Goal: Transaction & Acquisition: Purchase product/service

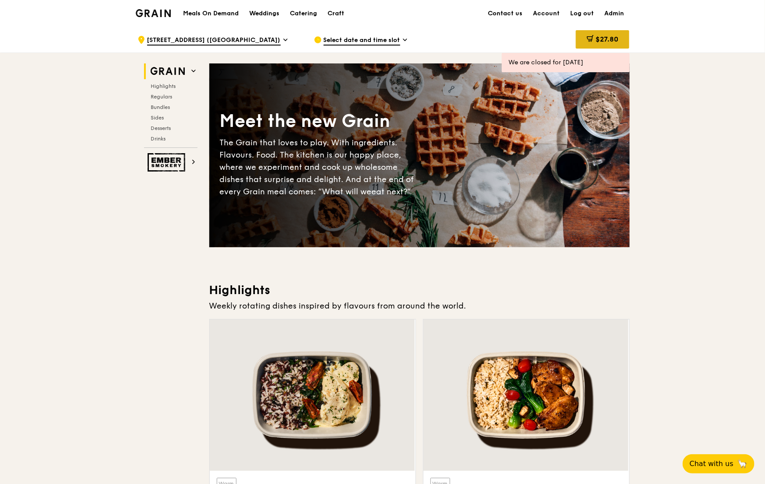
click at [607, 36] on span "$27.80" at bounding box center [606, 39] width 23 height 8
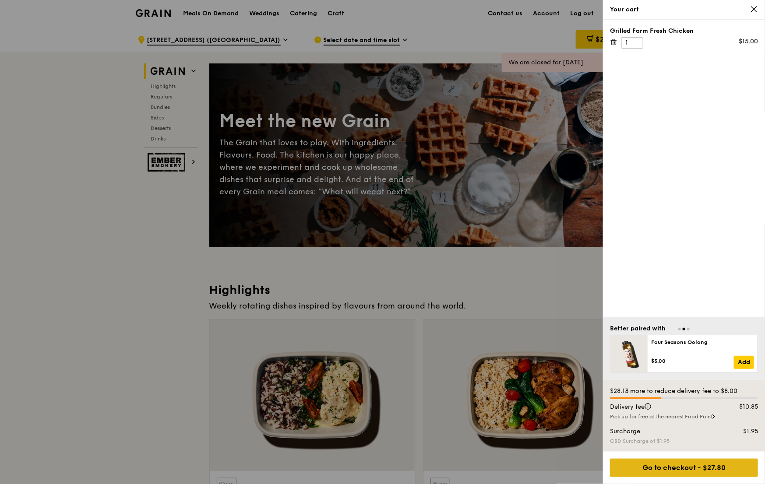
click at [702, 472] on div "Go to checkout - $27.80" at bounding box center [684, 468] width 148 height 18
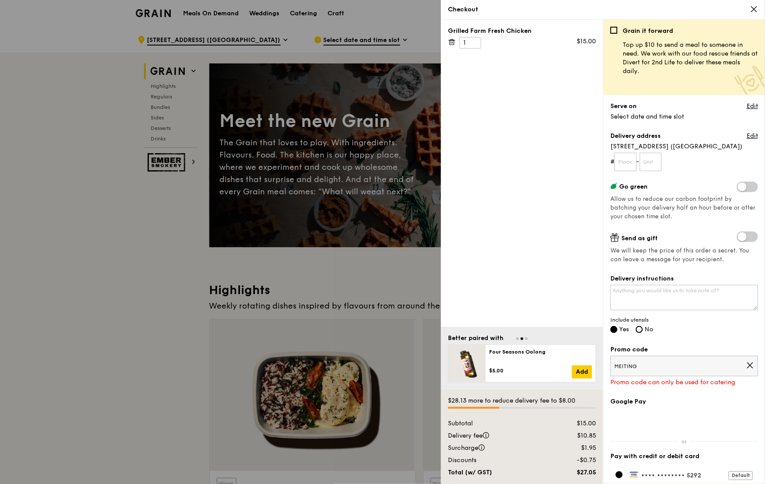
click at [750, 365] on icon at bounding box center [750, 366] width 8 height 8
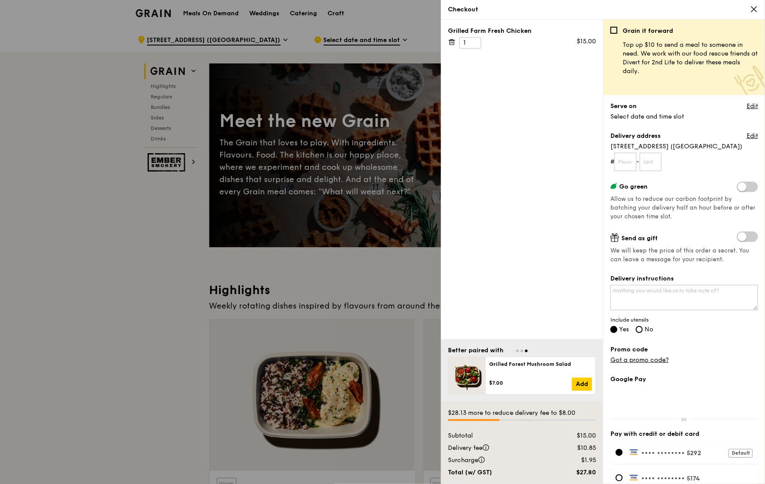
click at [680, 368] on div "Grain it forward Top up $10 to send a meal to someone in need. We work with our…" at bounding box center [684, 255] width 148 height 457
click at [647, 362] on link "Got a promo code?" at bounding box center [639, 359] width 58 height 7
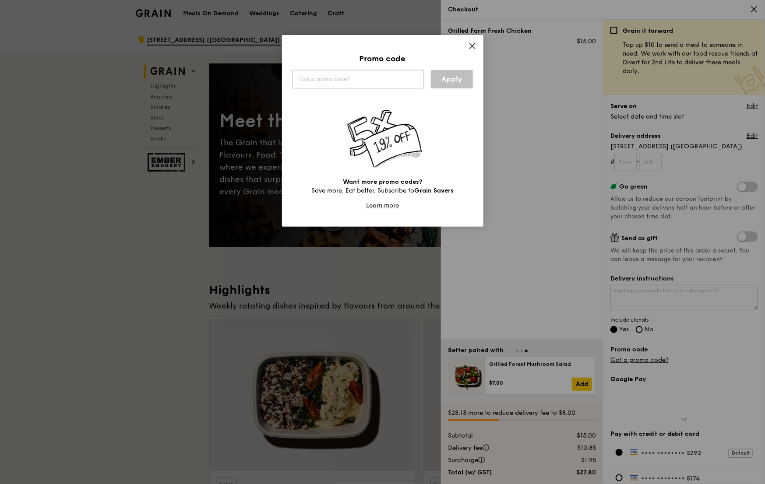
click at [363, 81] on input "text" at bounding box center [357, 79] width 131 height 18
type input "TTSH5"
click at [449, 70] on link "Apply" at bounding box center [452, 79] width 42 height 18
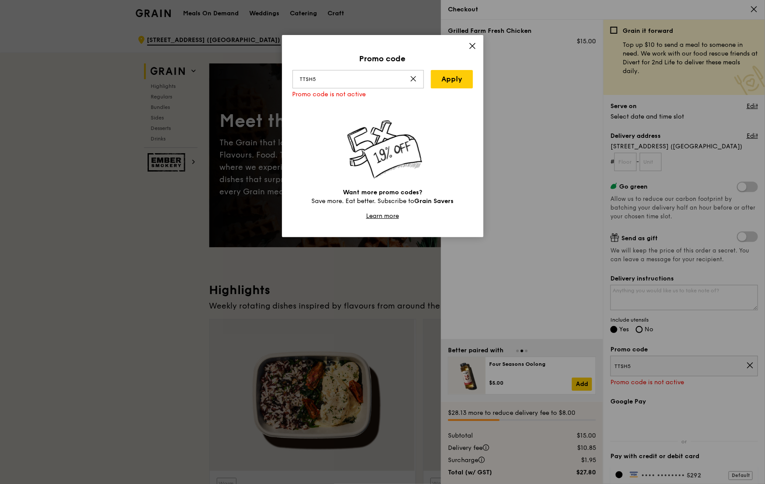
click at [473, 44] on icon at bounding box center [472, 46] width 8 height 8
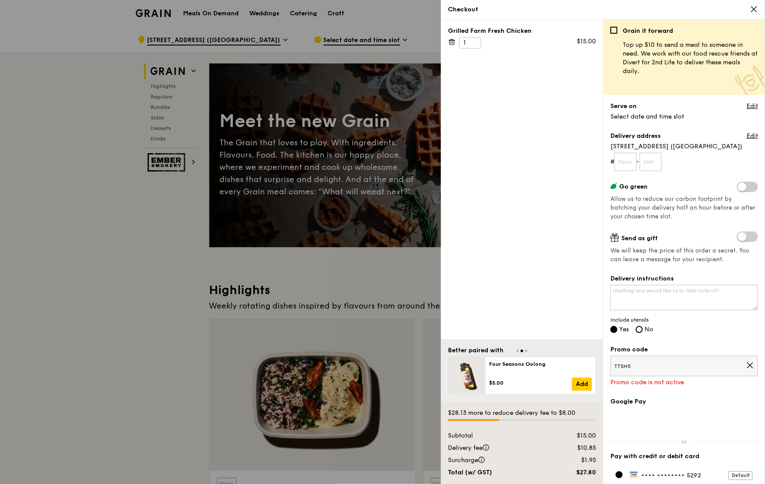
click at [341, 99] on div at bounding box center [382, 242] width 765 height 484
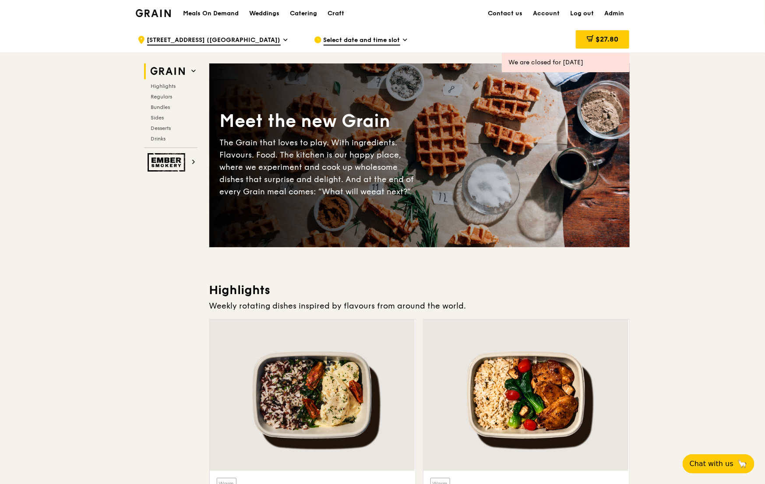
click at [350, 38] on span "Select date and time slot" at bounding box center [362, 41] width 77 height 10
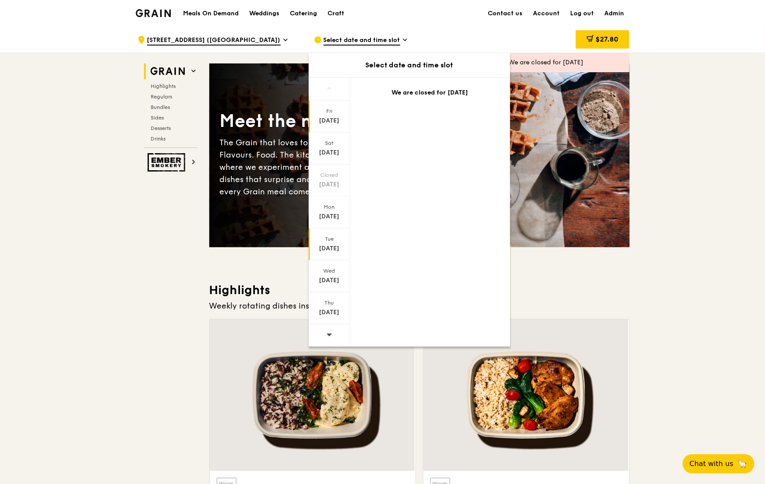
click at [331, 249] on div "[DATE]" at bounding box center [329, 248] width 39 height 9
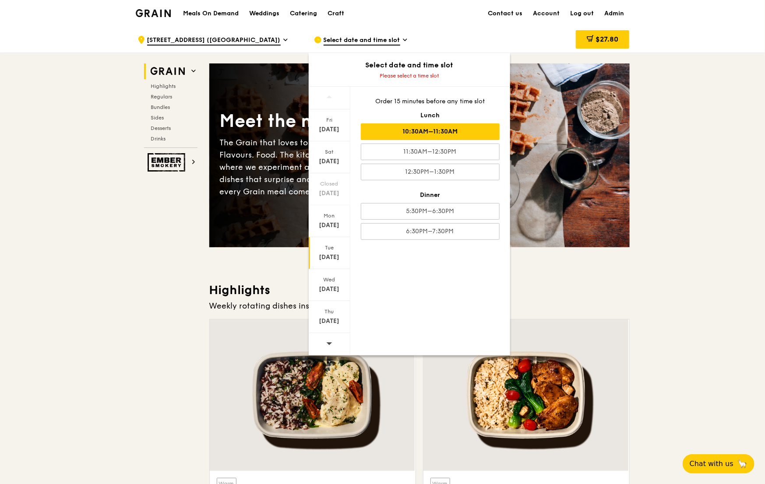
click at [492, 132] on div "10:30AM–11:30AM" at bounding box center [430, 131] width 139 height 17
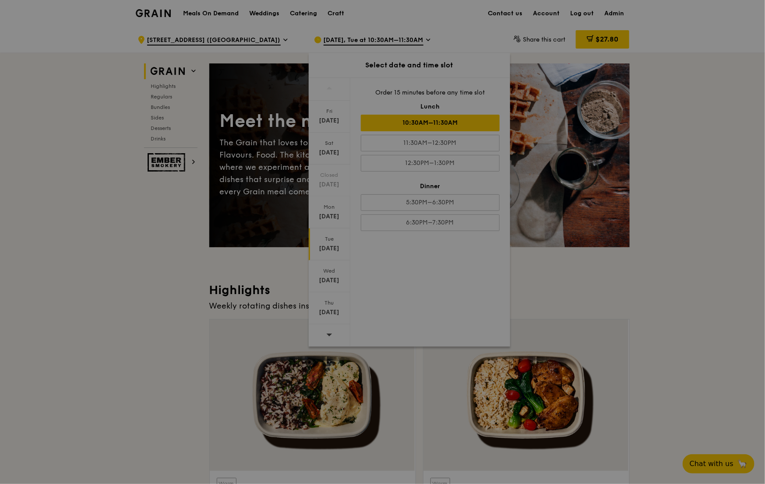
click at [602, 38] on div at bounding box center [382, 242] width 765 height 484
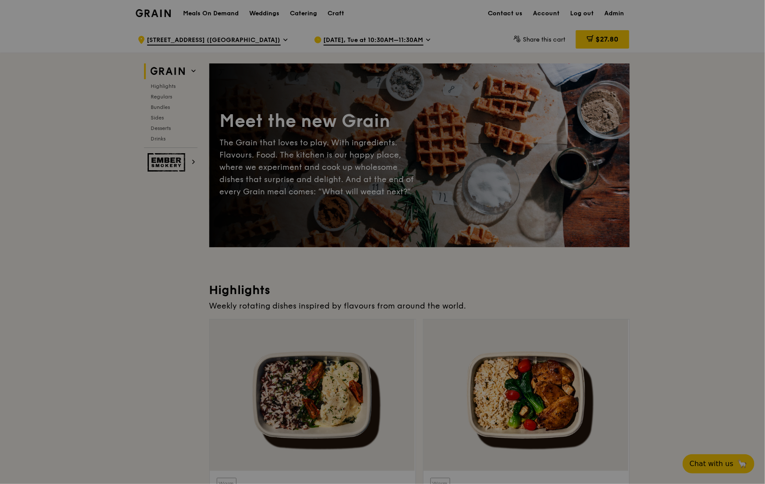
click at [601, 39] on div at bounding box center [382, 242] width 765 height 484
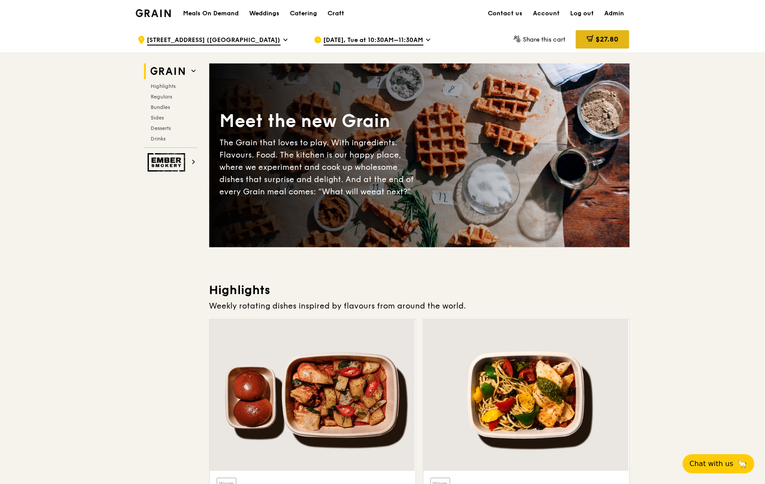
click at [604, 39] on span "$27.80" at bounding box center [606, 39] width 23 height 8
